Goal: Ask a question

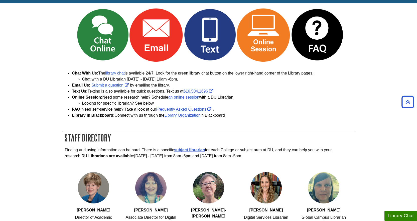
scroll to position [25, 0]
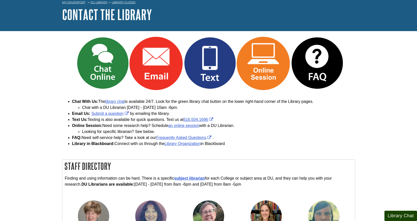
click at [399, 214] on button "Library Chat" at bounding box center [401, 215] width 33 height 10
click at [384, 129] on body "Skip to Main Content Search My [PERSON_NAME][GEOGRAPHIC_DATA] Library Guides Co…" at bounding box center [208, 222] width 417 height 495
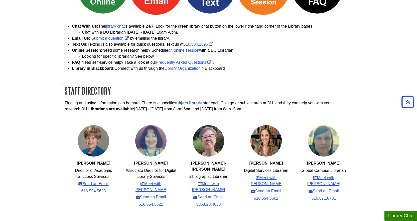
scroll to position [75, 0]
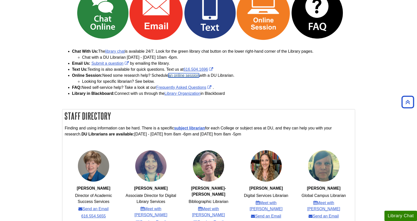
click at [188, 75] on link "an online session" at bounding box center [183, 75] width 31 height 4
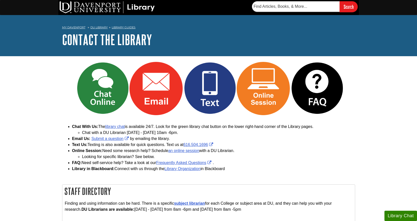
scroll to position [75, 0]
